Goal: Information Seeking & Learning: Find contact information

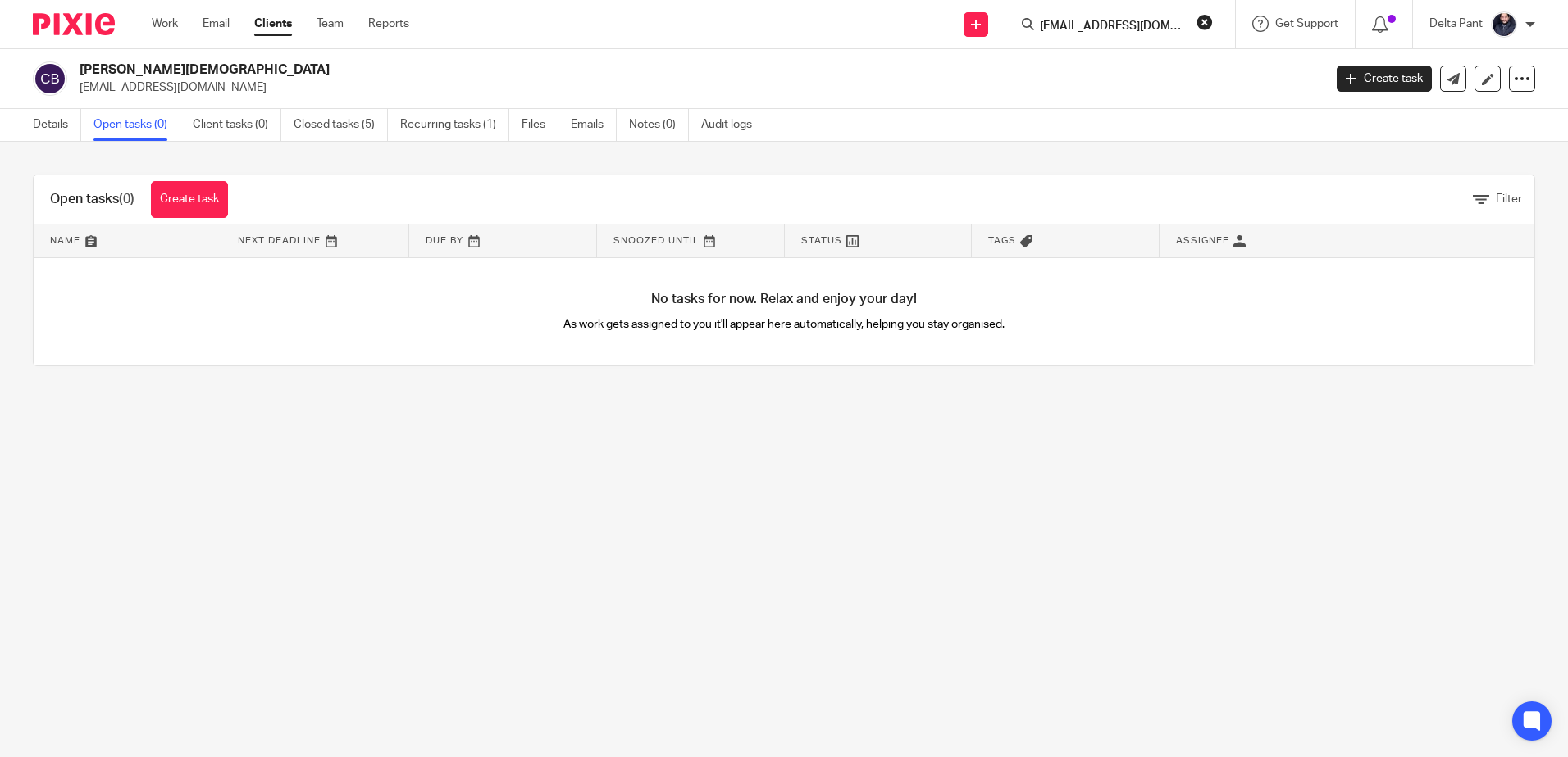
scroll to position [0, 8]
type input "[EMAIL_ADDRESS][DOMAIN_NAME]"
click button "submit" at bounding box center [0, 0] width 0 height 0
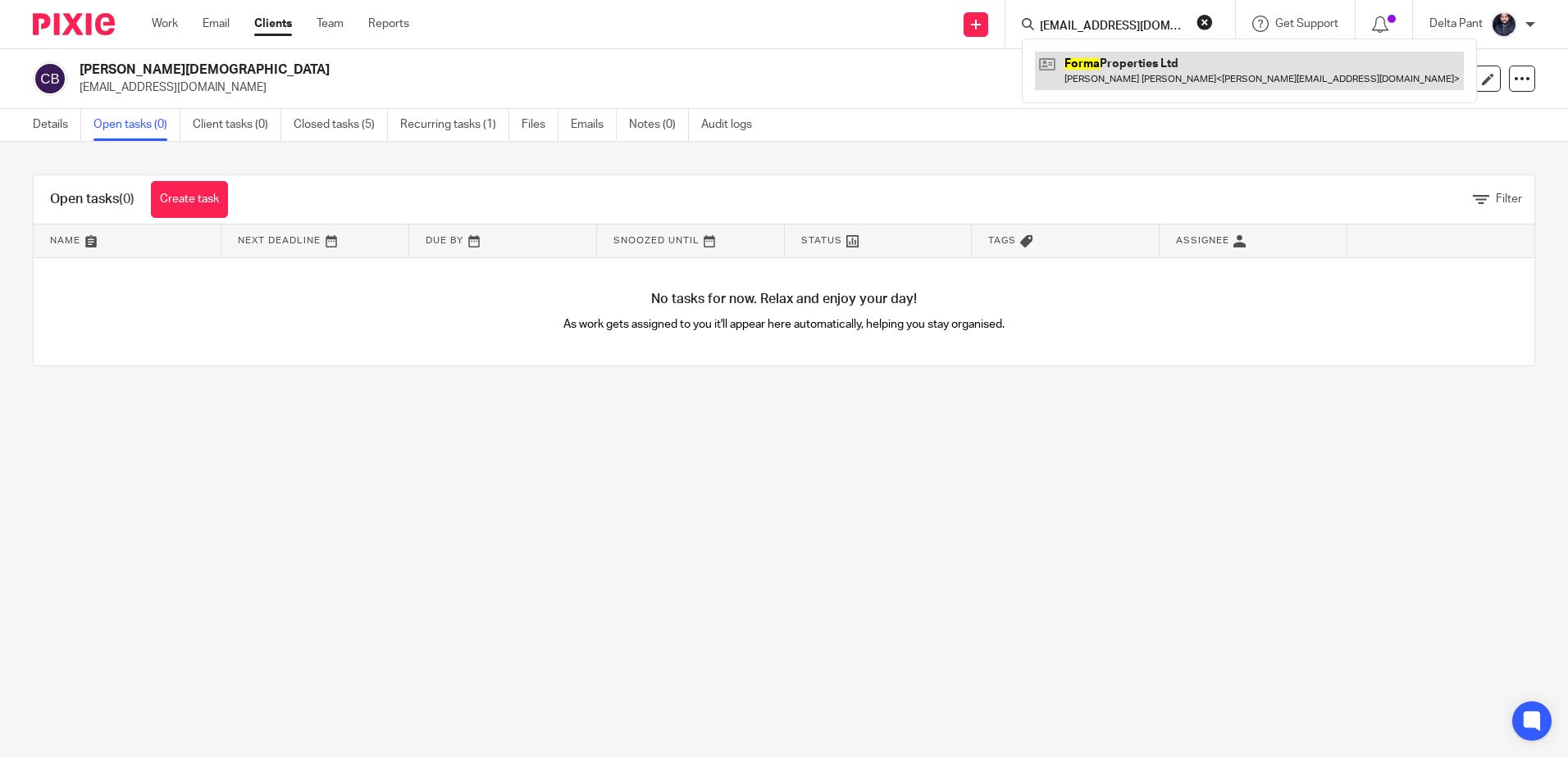
click at [1133, 76] on link at bounding box center [1249, 70] width 429 height 38
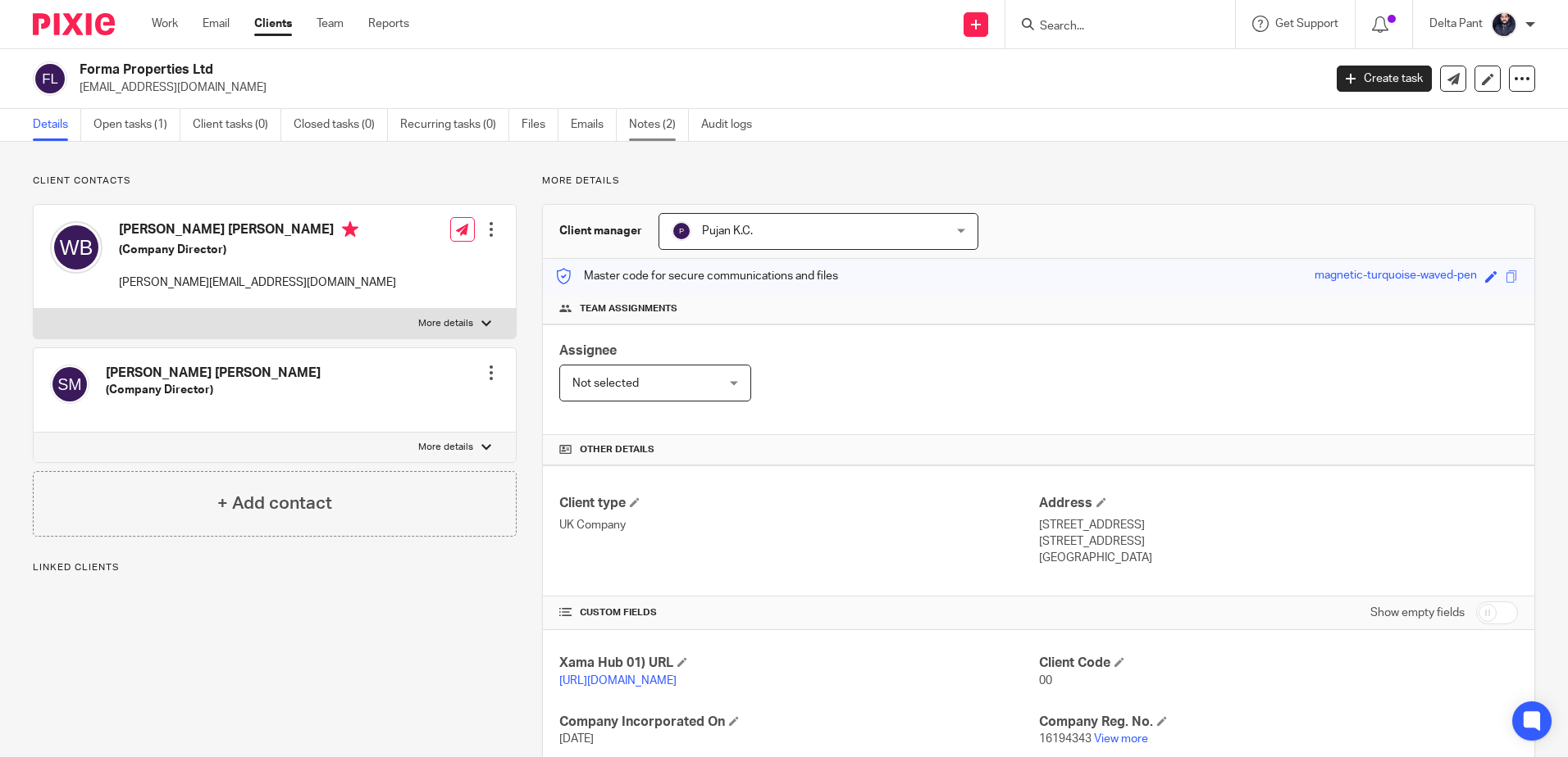
click at [660, 120] on link "Notes (2)" at bounding box center [659, 125] width 60 height 32
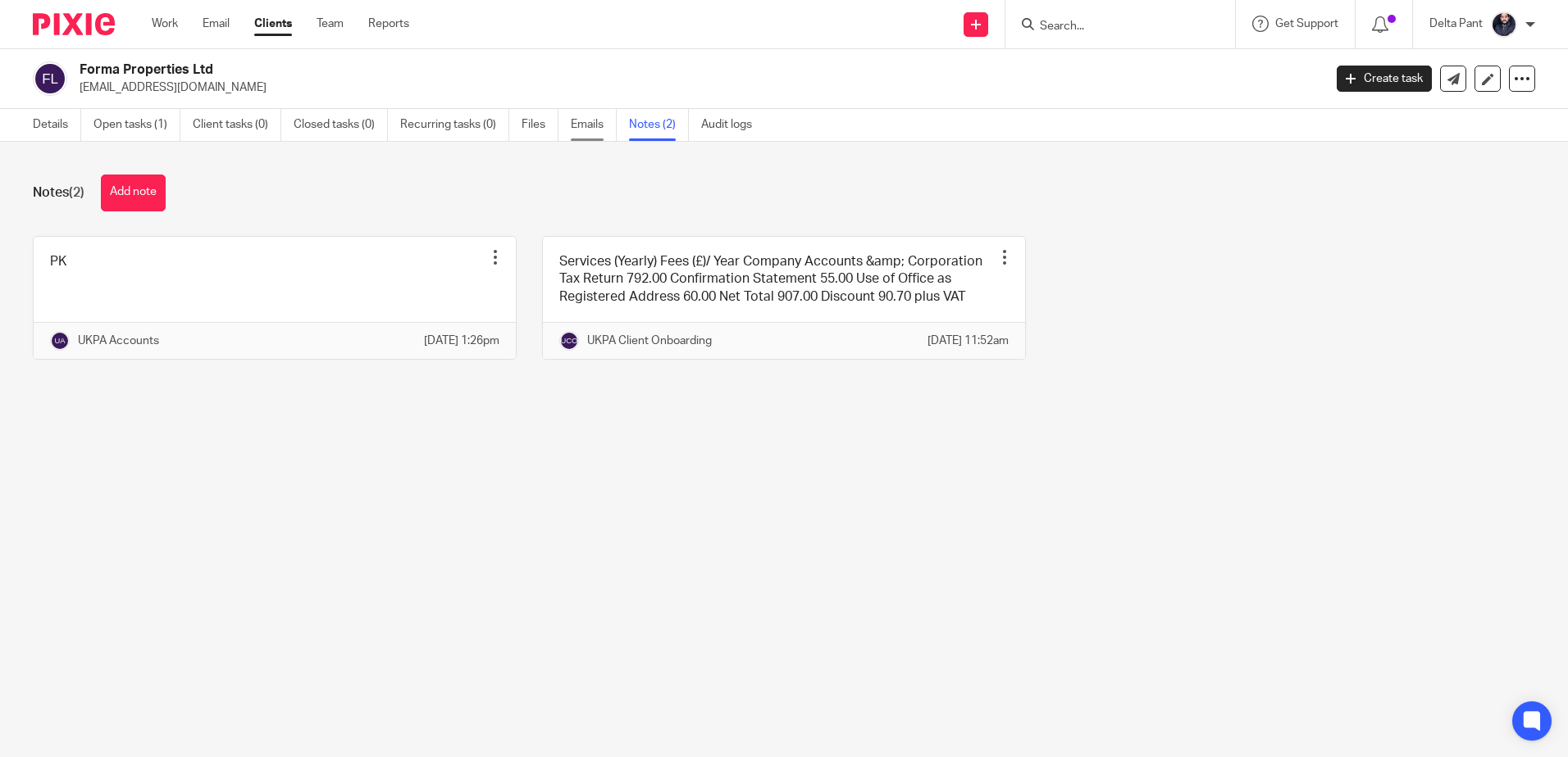
click at [577, 111] on link "Emails" at bounding box center [593, 125] width 45 height 32
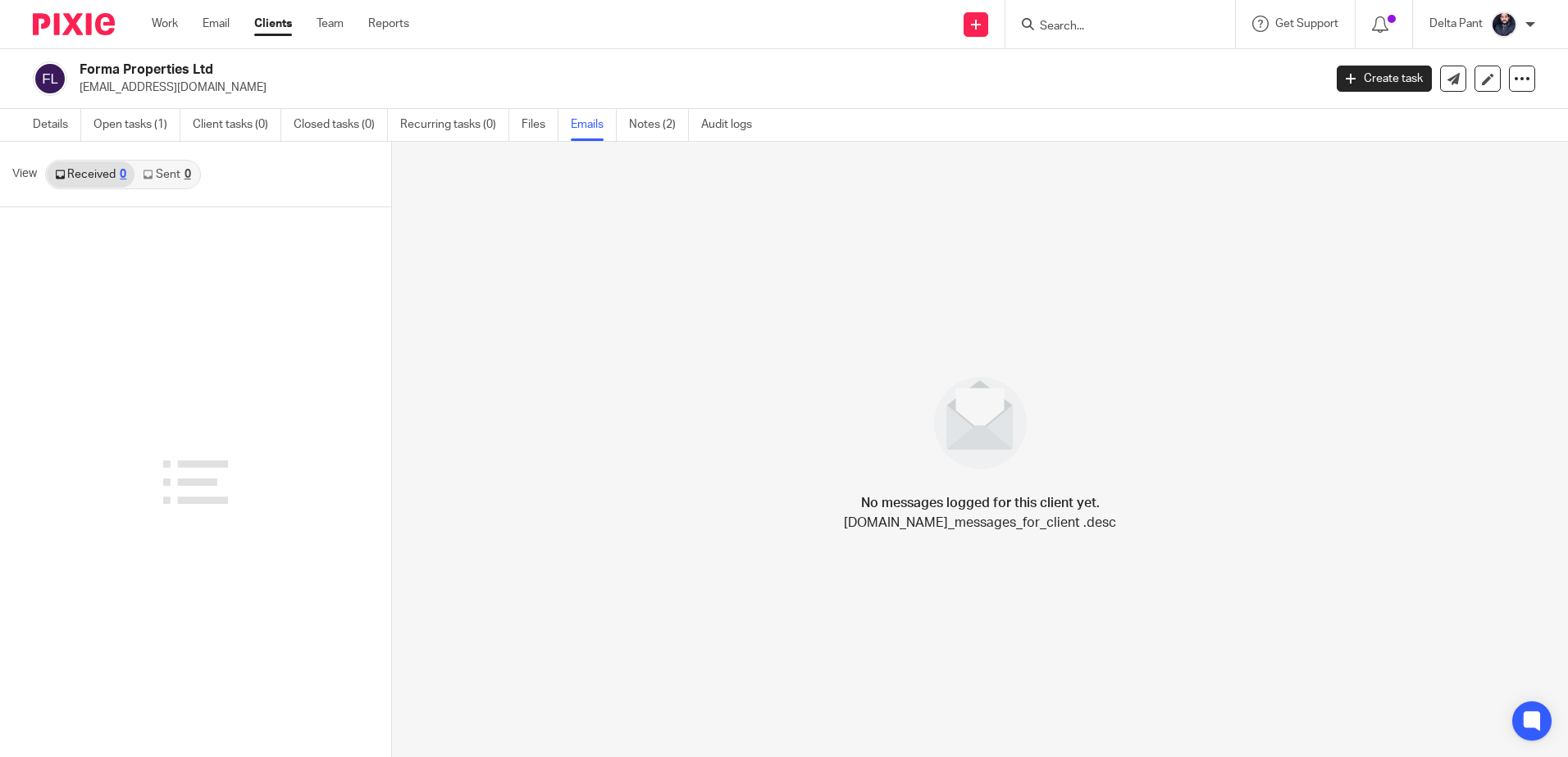
click at [26, 121] on div "Details Open tasks (1) Client tasks (0) Closed tasks (0) Recurring tasks (0) Fi…" at bounding box center [397, 125] width 793 height 32
click at [42, 129] on link "Details" at bounding box center [57, 125] width 48 height 32
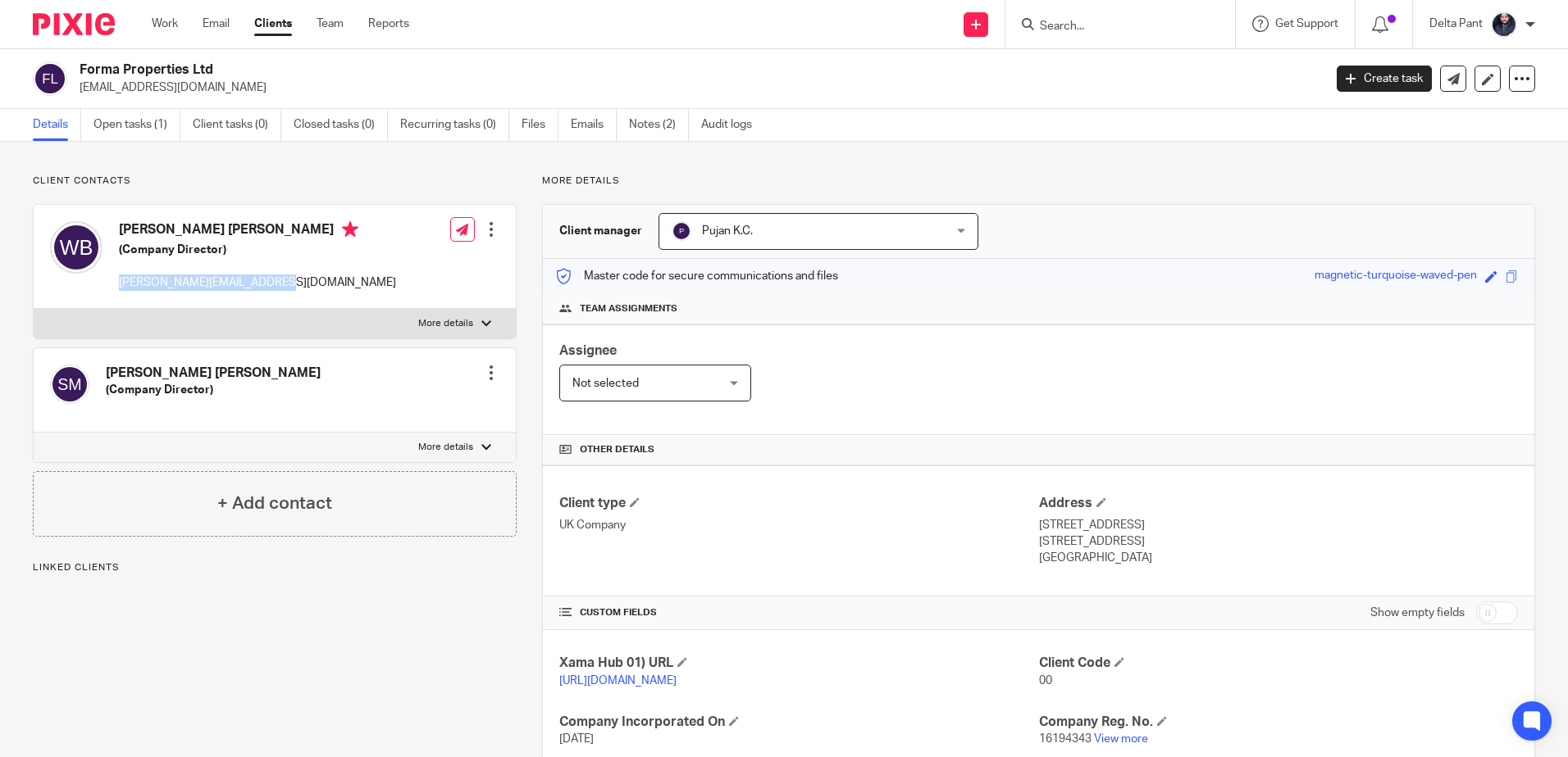
drag, startPoint x: 267, startPoint y: 277, endPoint x: 113, endPoint y: 285, distance: 154.2
click at [113, 285] on div "[PERSON_NAME] [PERSON_NAME] (Company Director) [EMAIL_ADDRESS][DOMAIN_NAME] Edi…" at bounding box center [275, 257] width 482 height 104
copy p "[PERSON_NAME][EMAIL_ADDRESS][DOMAIN_NAME]"
drag, startPoint x: 239, startPoint y: 228, endPoint x: 119, endPoint y: 228, distance: 120.0
click at [119, 228] on h4 "[PERSON_NAME] [PERSON_NAME]" at bounding box center [257, 231] width 278 height 20
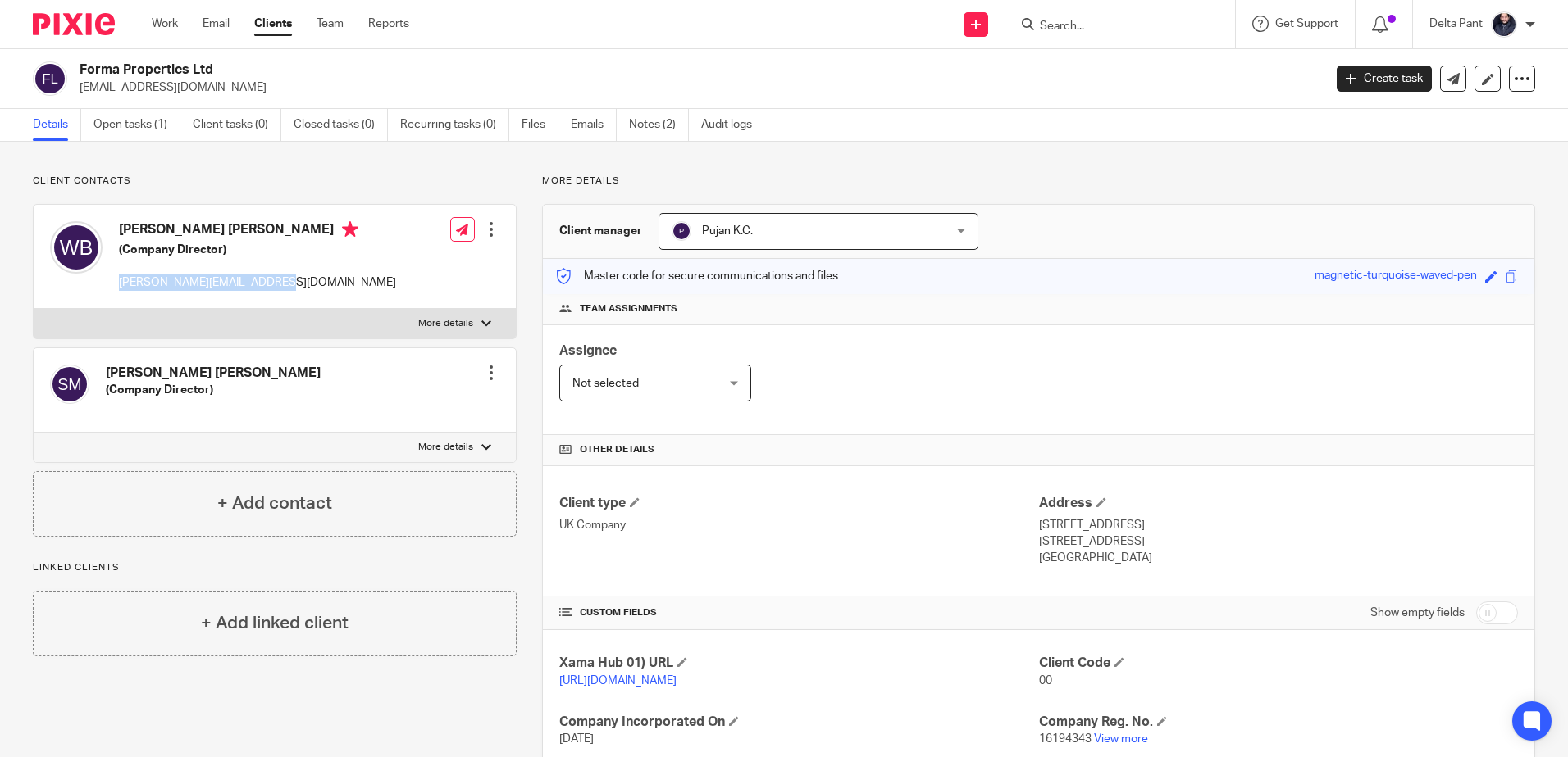
copy h4 "[PERSON_NAME]"
